Goal: Information Seeking & Learning: Learn about a topic

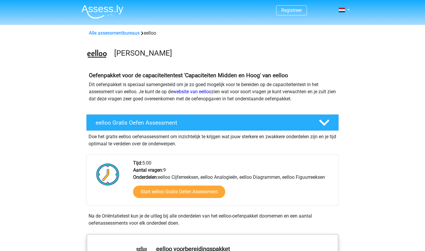
scroll to position [251, 0]
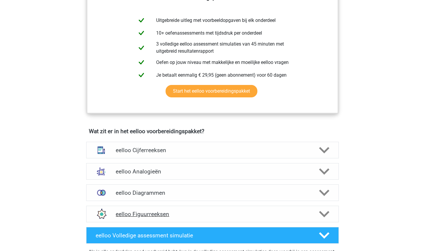
click at [173, 215] on h4 "eelloo Figuurreeksen" at bounding box center [213, 213] width 194 height 7
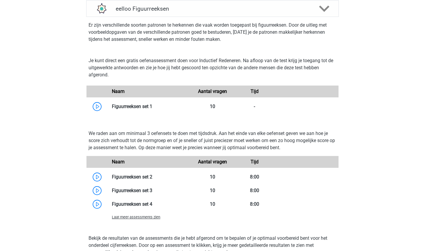
scroll to position [457, 0]
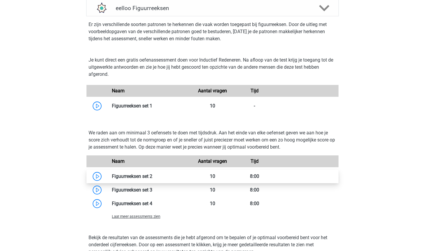
click at [152, 179] on link at bounding box center [152, 176] width 0 height 6
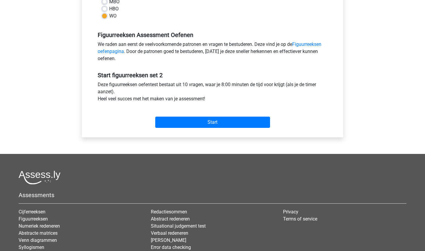
scroll to position [158, 0]
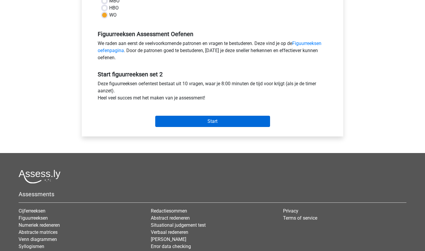
click at [204, 122] on input "Start" at bounding box center [212, 121] width 115 height 11
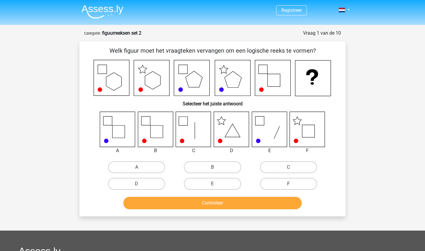
click at [285, 183] on label "F" at bounding box center [288, 184] width 57 height 12
click at [289, 183] on input "F" at bounding box center [291, 185] width 4 height 4
radio input "true"
click at [280, 200] on button "Controleer" at bounding box center [213, 202] width 179 height 12
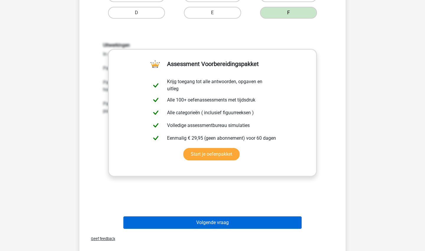
click at [265, 225] on button "Volgende vraag" at bounding box center [213, 222] width 179 height 12
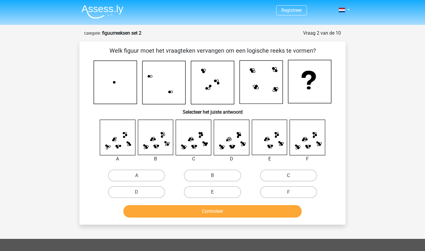
click at [106, 8] on img at bounding box center [103, 12] width 42 height 14
